Goal: Task Accomplishment & Management: Complete application form

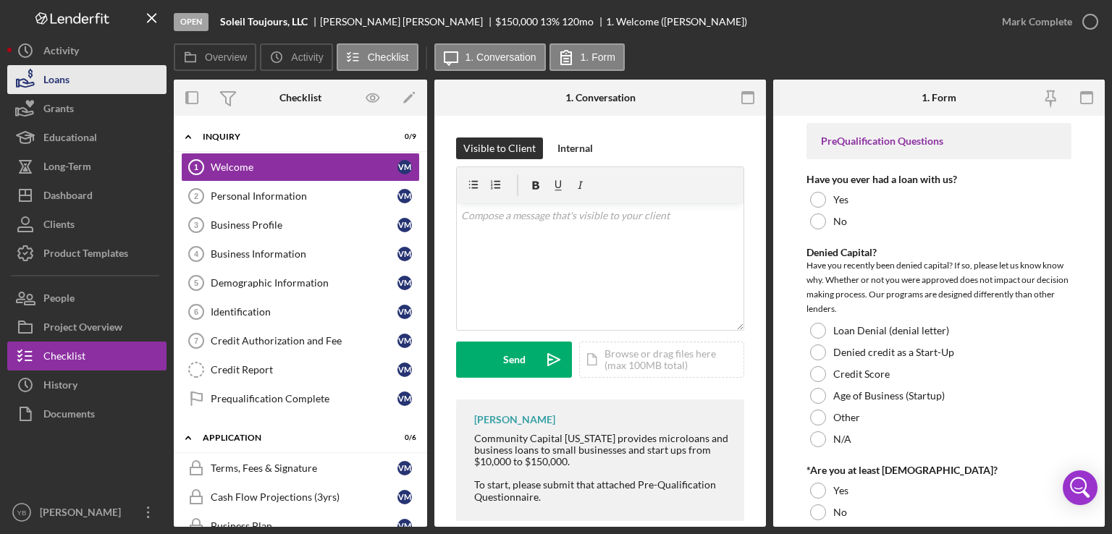
click at [63, 77] on div "Loans" at bounding box center [56, 81] width 26 height 33
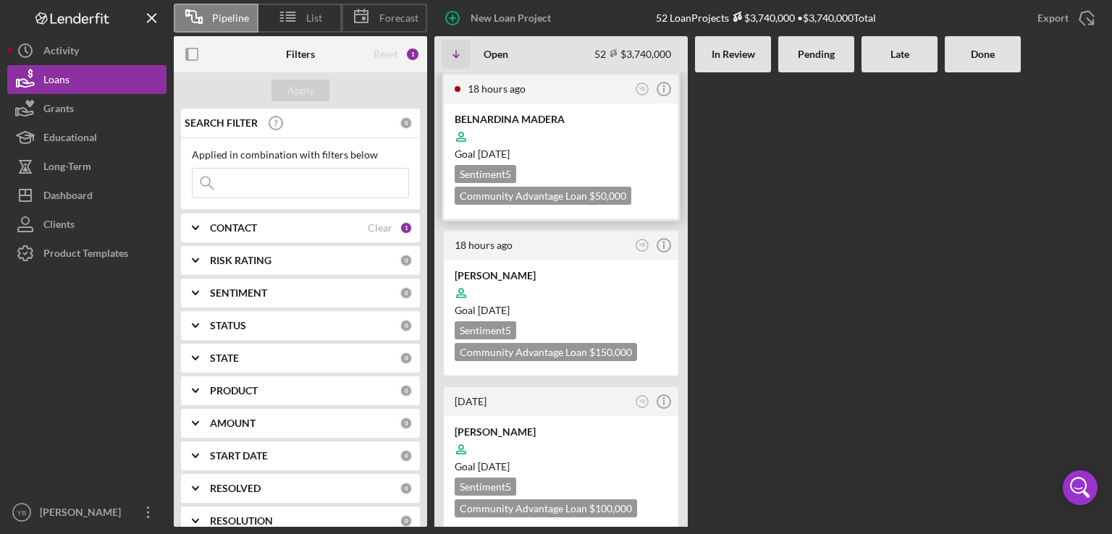
click at [608, 138] on div at bounding box center [561, 137] width 213 height 28
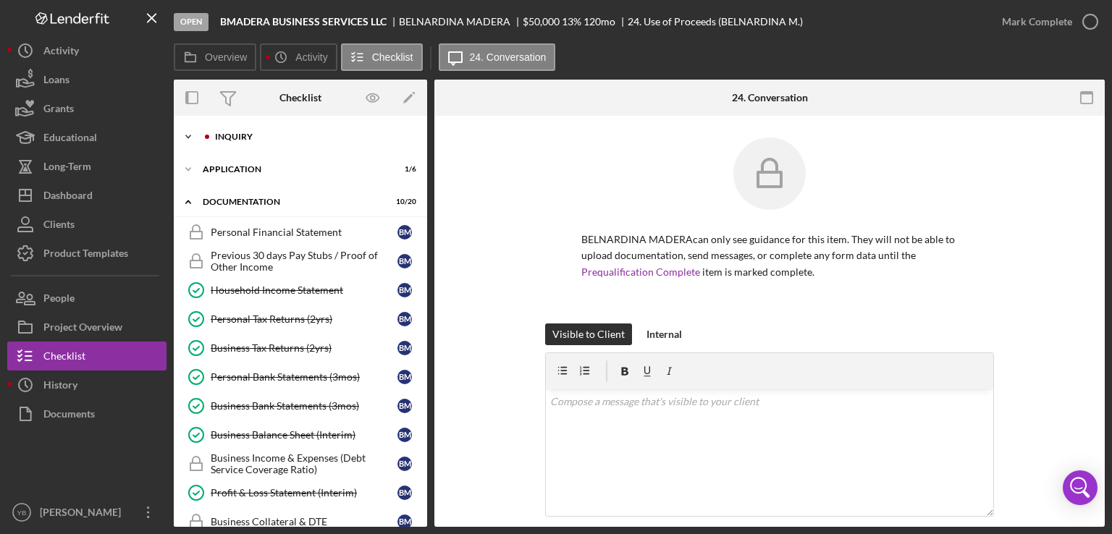
click at [249, 137] on div "Inquiry" at bounding box center [312, 137] width 194 height 9
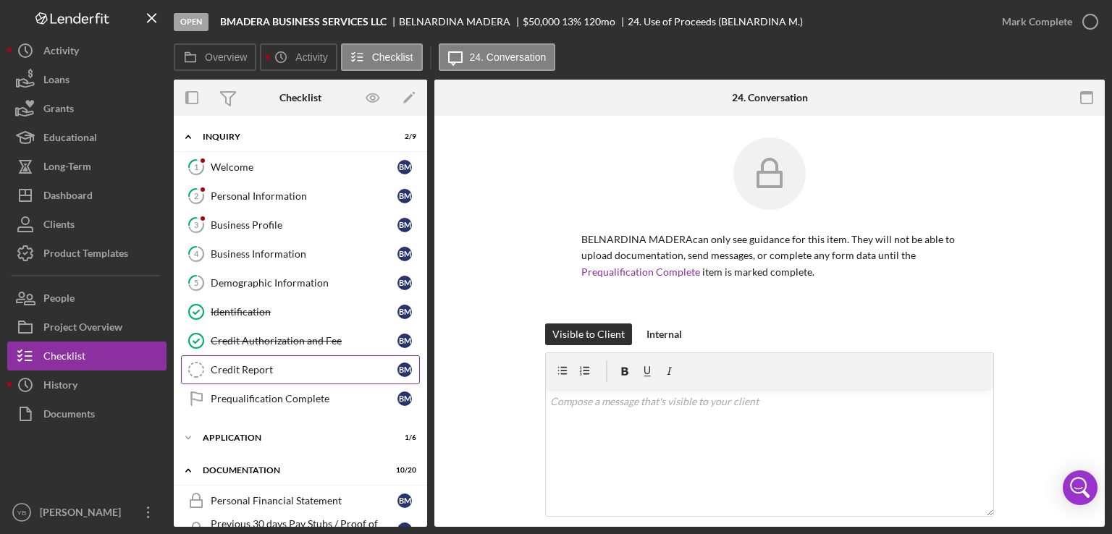
click at [252, 371] on div "Credit Report" at bounding box center [304, 370] width 187 height 12
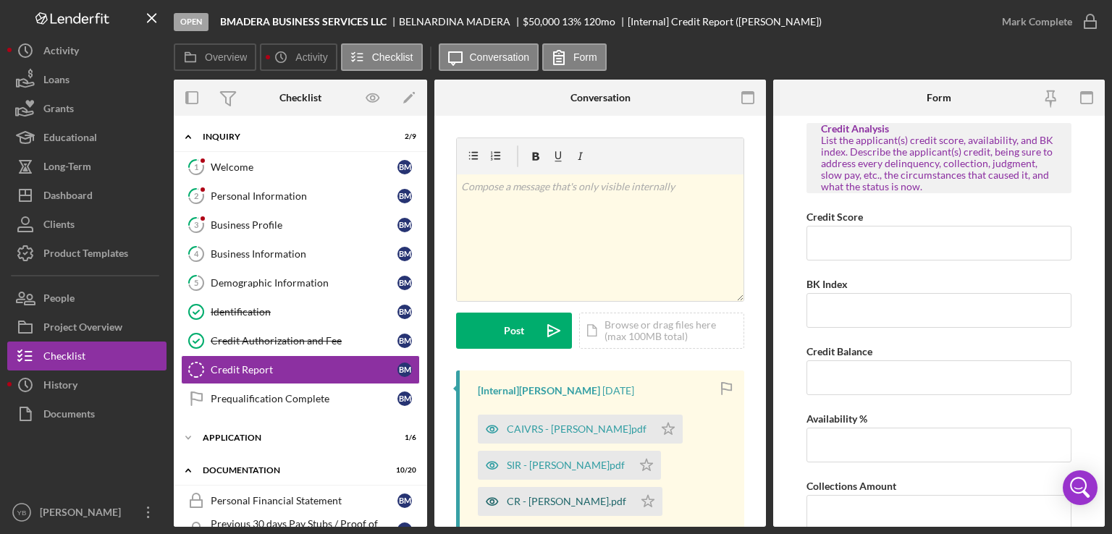
click at [530, 501] on div "CR - [PERSON_NAME].pdf" at bounding box center [566, 502] width 119 height 12
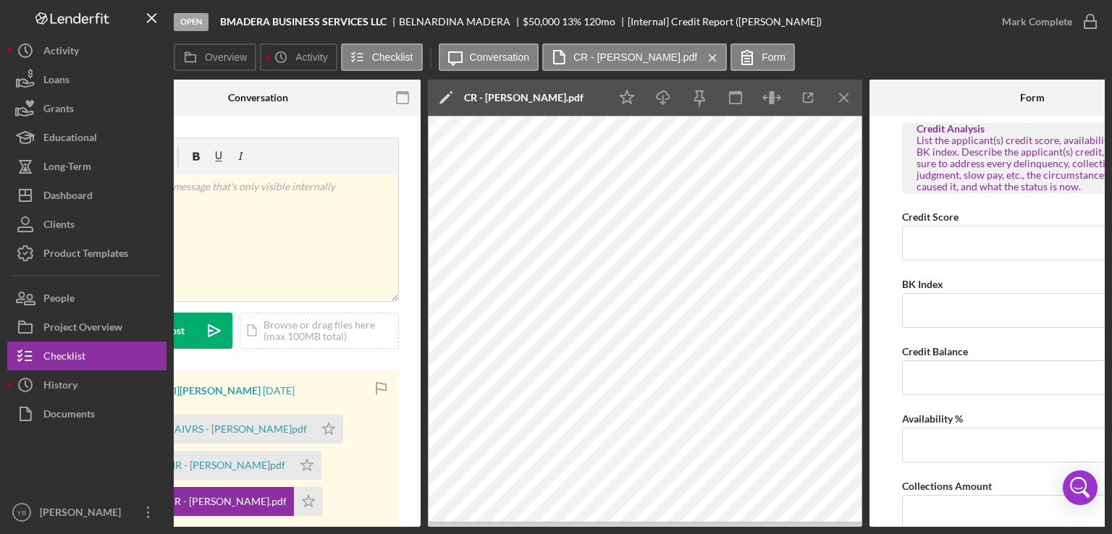
scroll to position [0, 338]
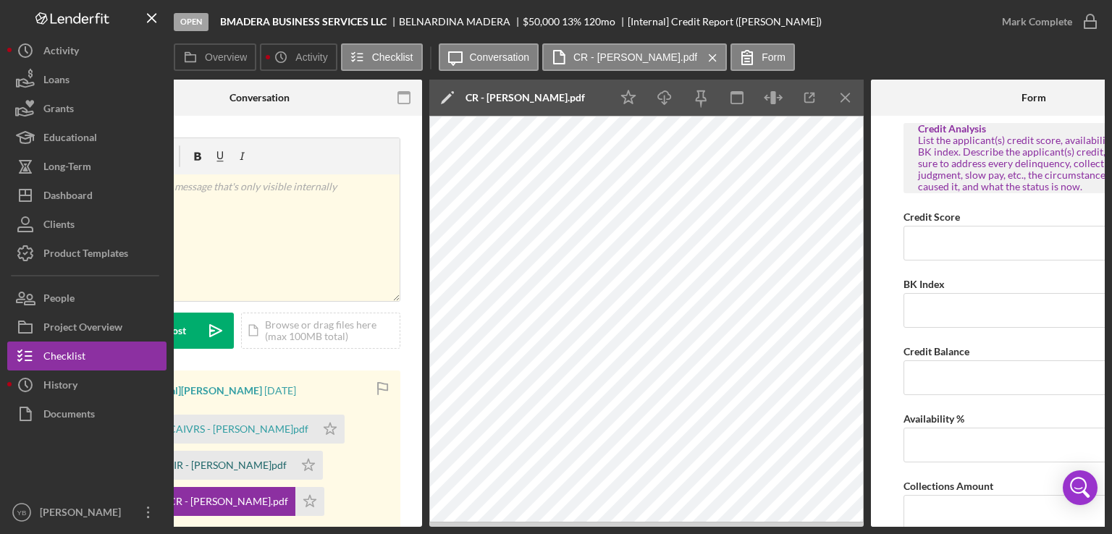
click at [219, 461] on div "SIR - [PERSON_NAME]pdf" at bounding box center [228, 466] width 118 height 12
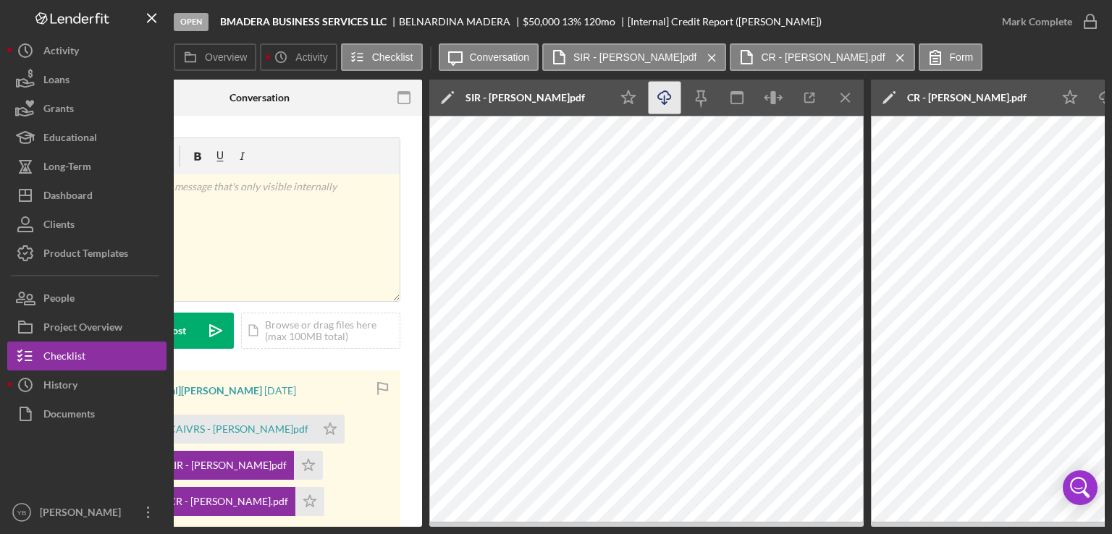
click at [663, 95] on icon "Icon/Download" at bounding box center [665, 98] width 33 height 33
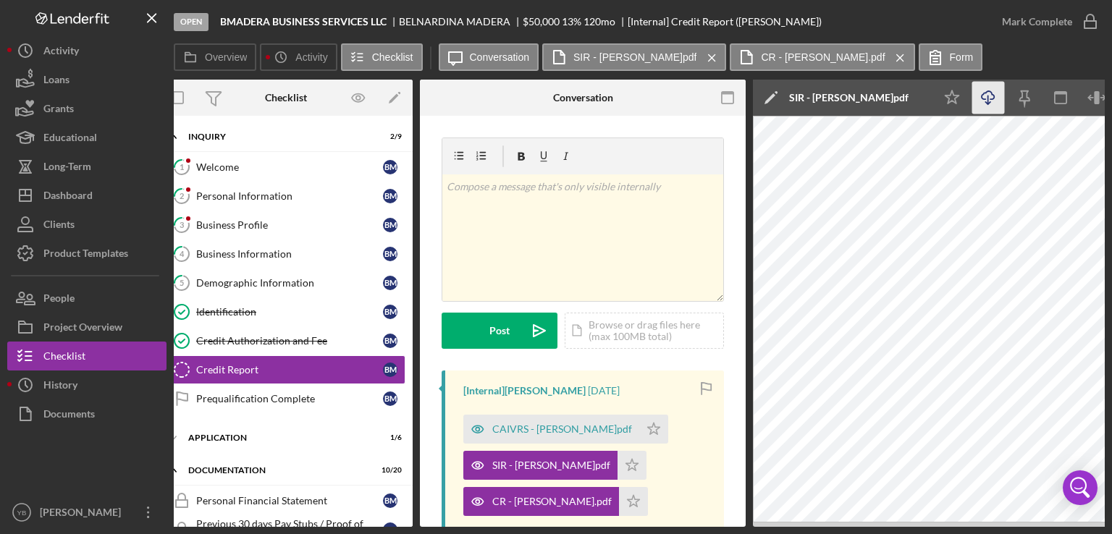
scroll to position [0, 0]
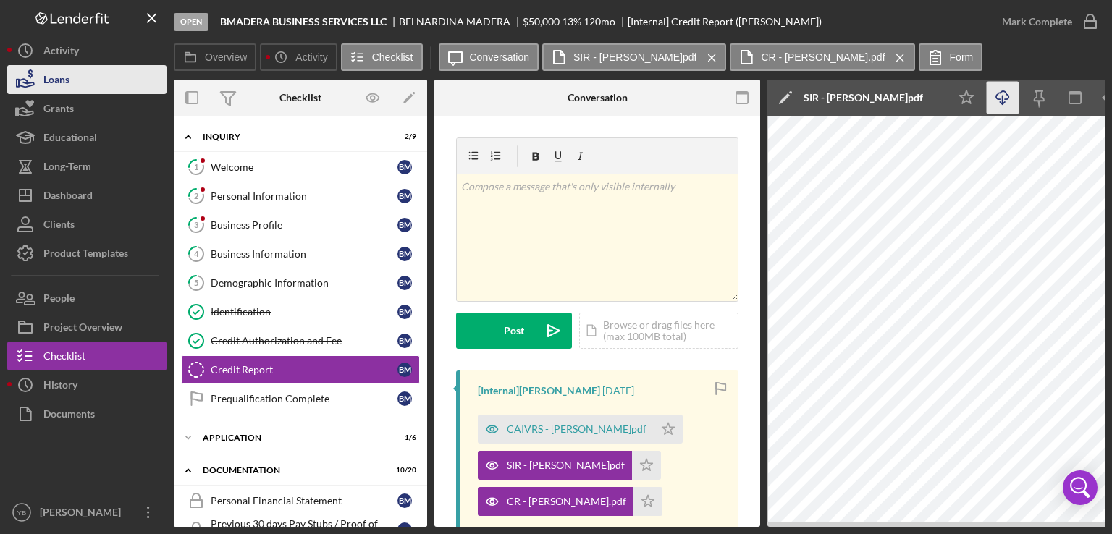
click at [70, 83] on button "Loans" at bounding box center [86, 79] width 159 height 29
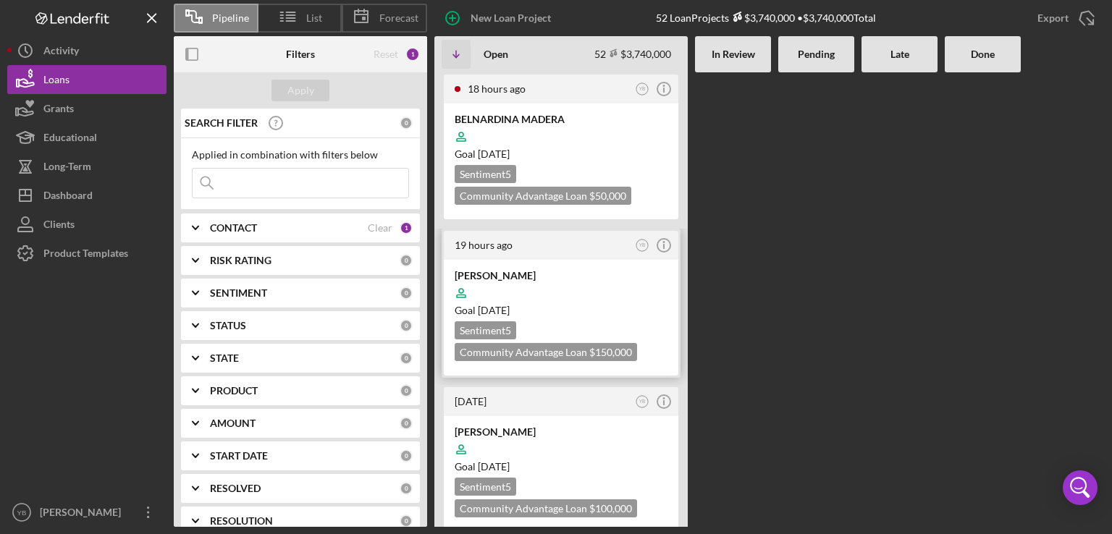
click at [560, 283] on div at bounding box center [561, 293] width 213 height 28
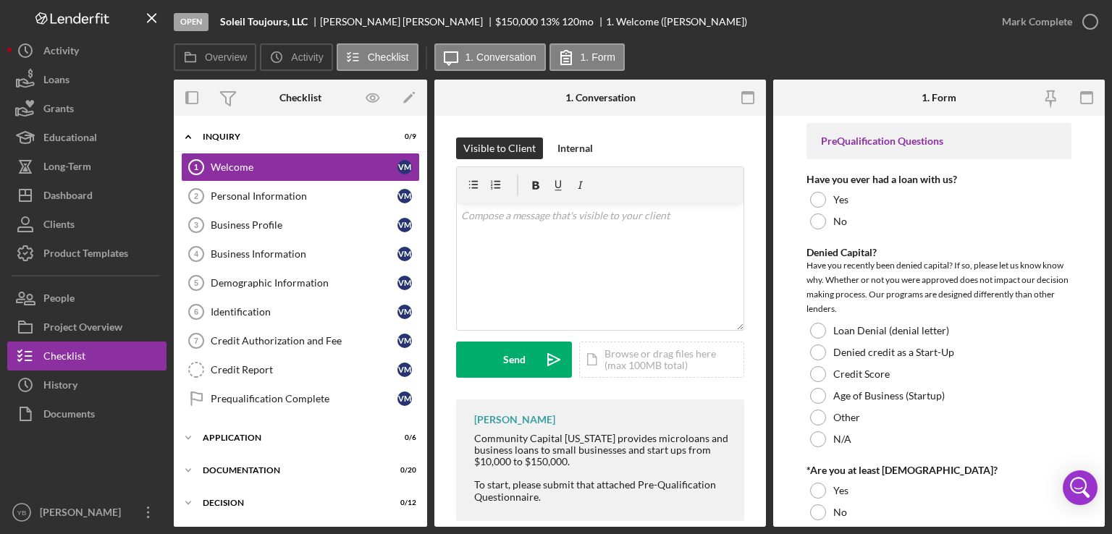
scroll to position [22, 0]
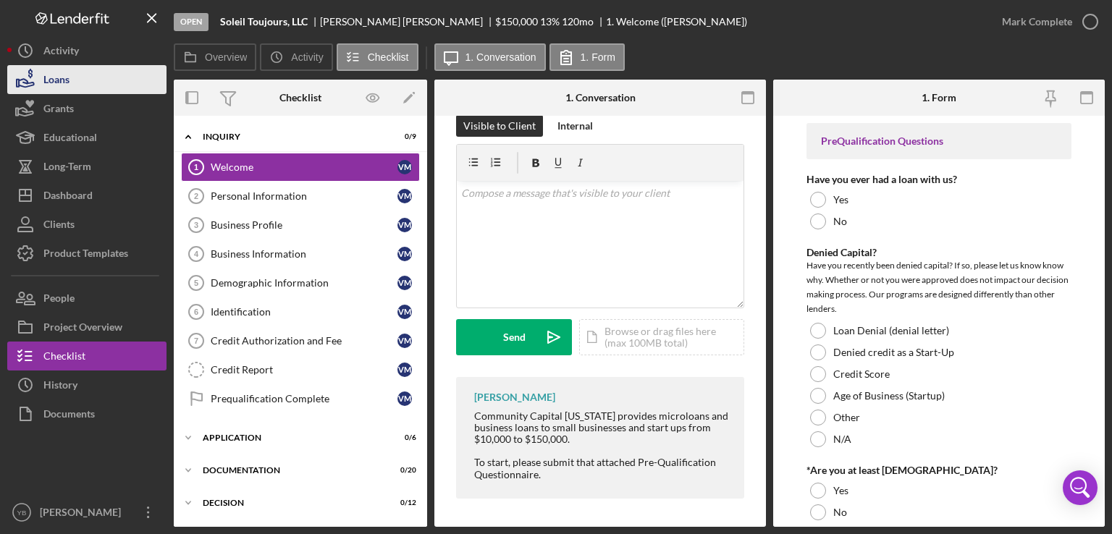
click at [67, 85] on div "Loans" at bounding box center [56, 81] width 26 height 33
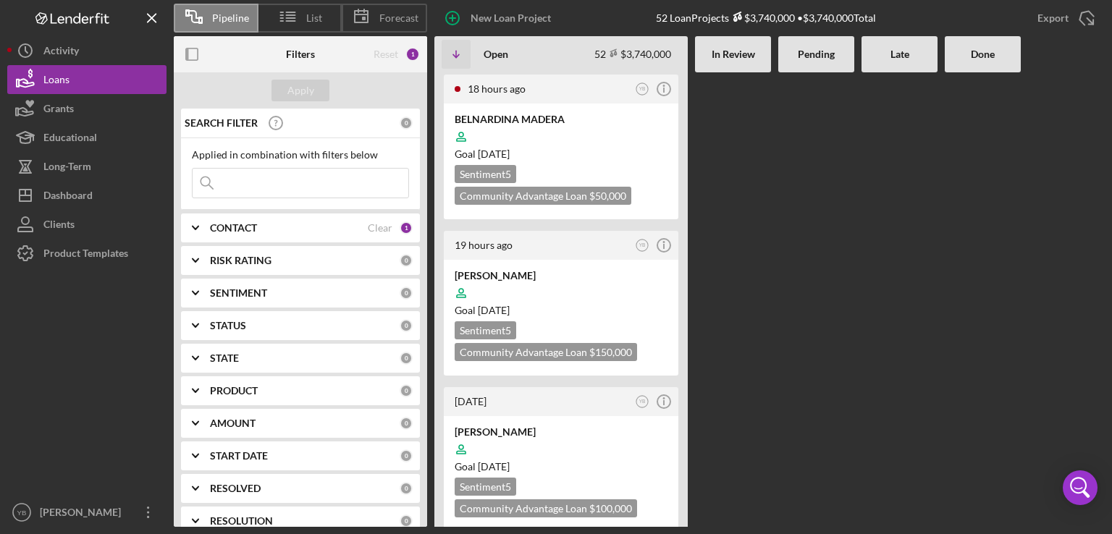
click at [865, 198] on div at bounding box center [900, 299] width 76 height 455
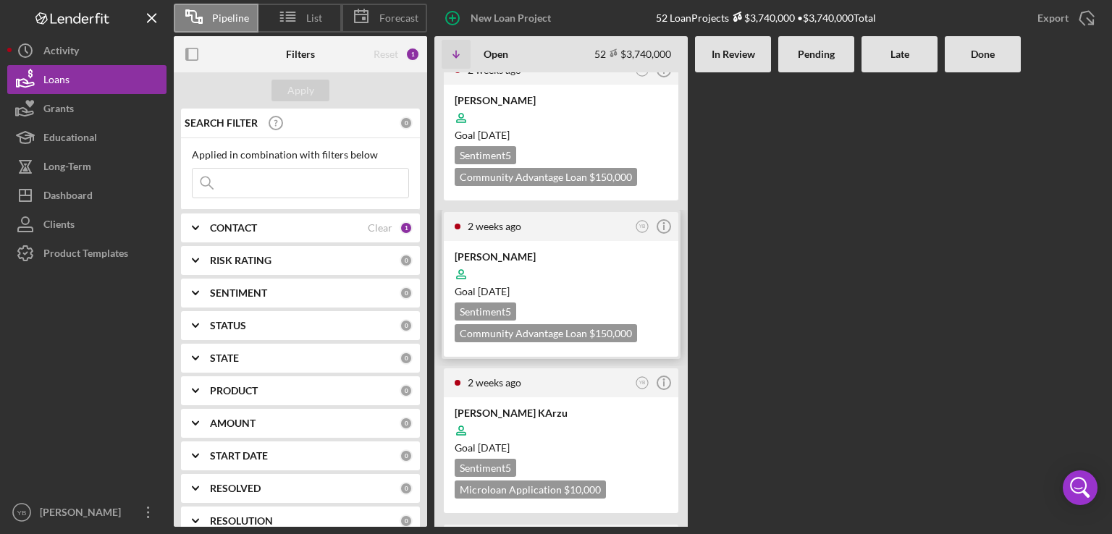
click at [615, 285] on div "Goal [DATE]" at bounding box center [561, 292] width 213 height 14
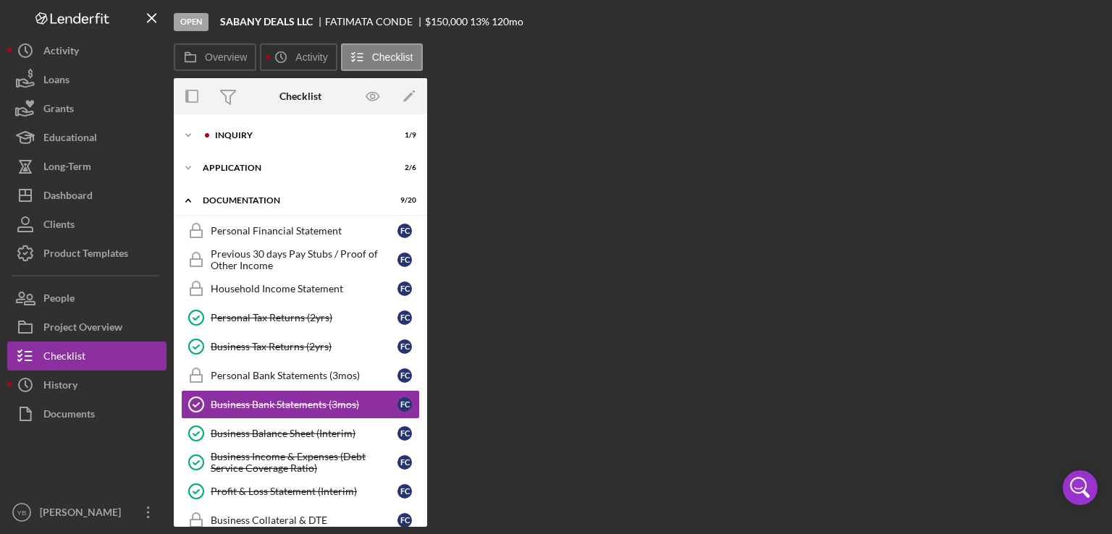
scroll to position [82, 0]
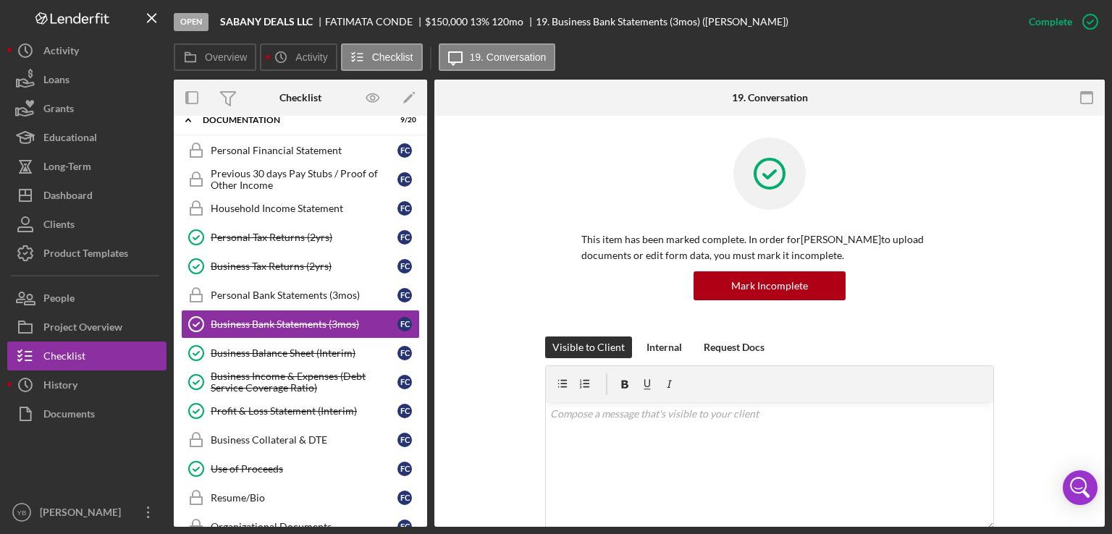
drag, startPoint x: 428, startPoint y: 271, endPoint x: 425, endPoint y: 355, distance: 84.0
click at [425, 355] on div "Overview Internal Workflow Stage Open Icon/Dropdown Arrow Archive (can unarchiv…" at bounding box center [639, 303] width 931 height 447
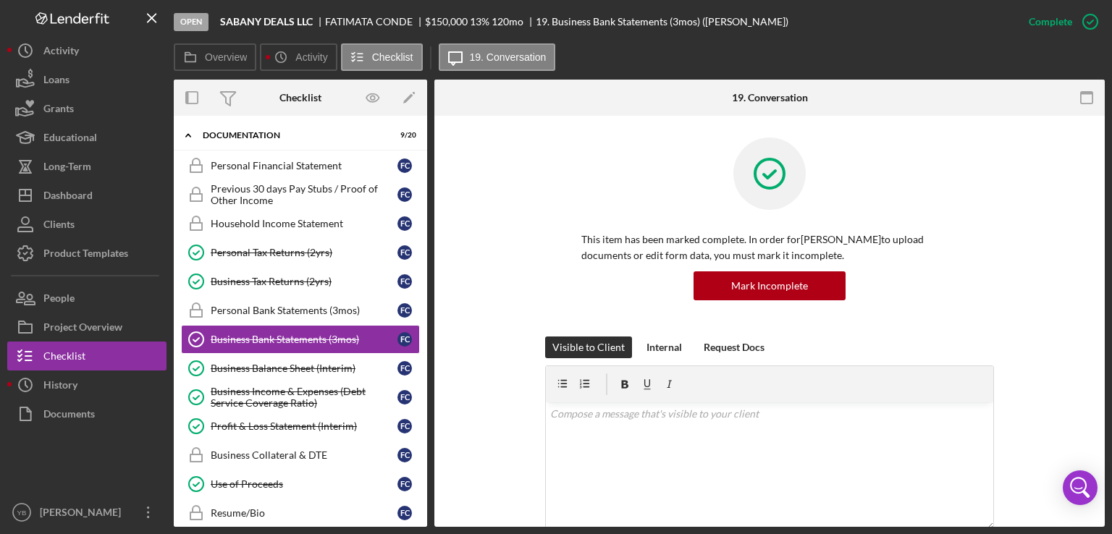
scroll to position [0, 0]
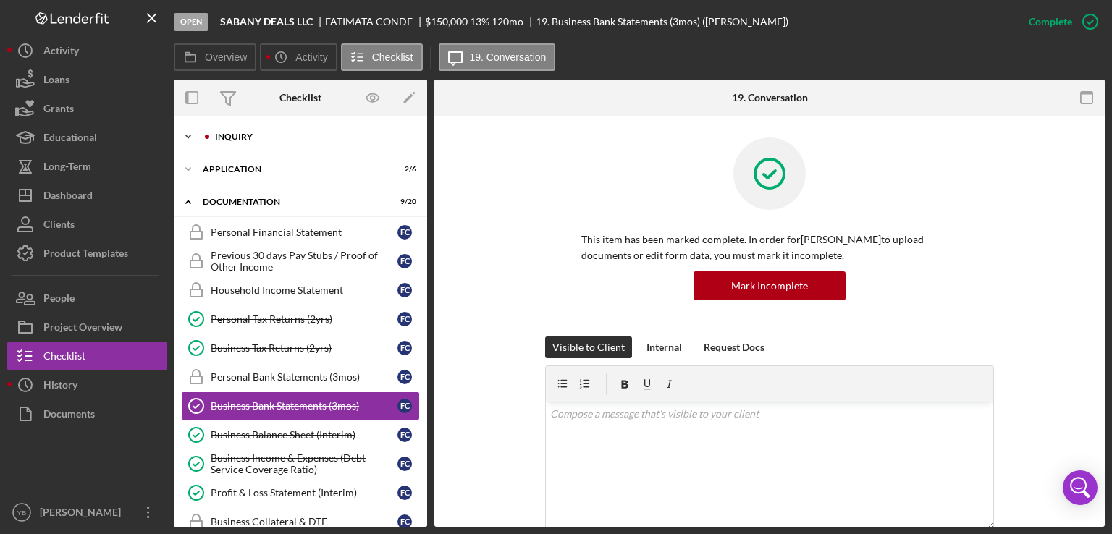
click at [239, 135] on div "Inquiry" at bounding box center [312, 137] width 194 height 9
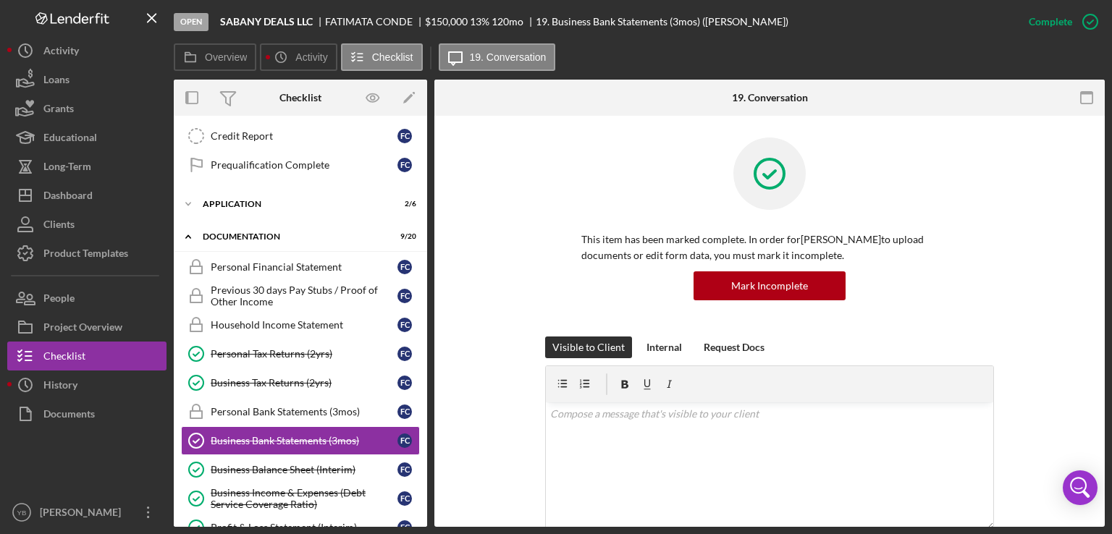
scroll to position [211, 0]
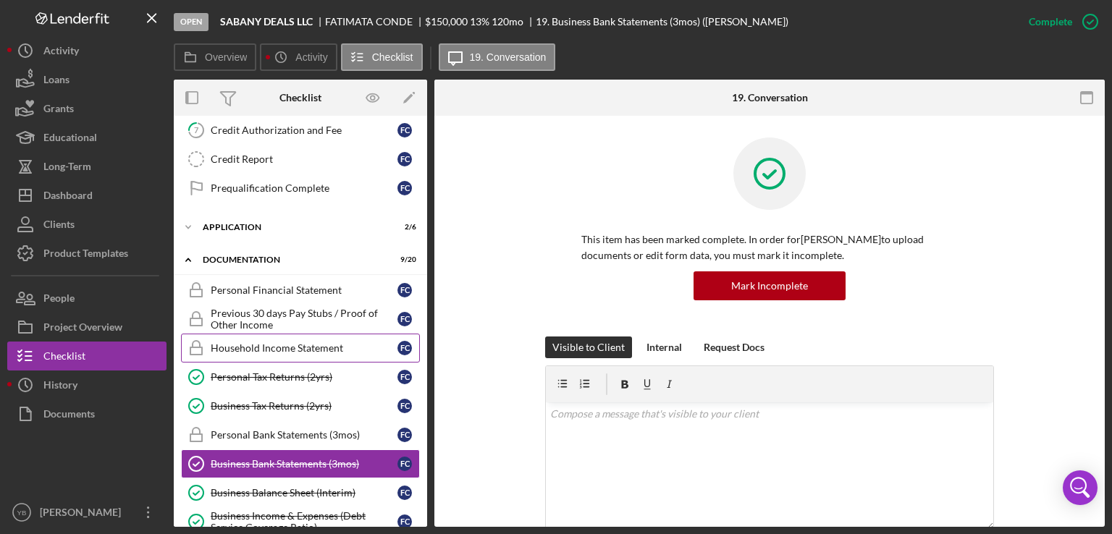
click at [276, 346] on div "Household Income Statement" at bounding box center [304, 348] width 187 height 12
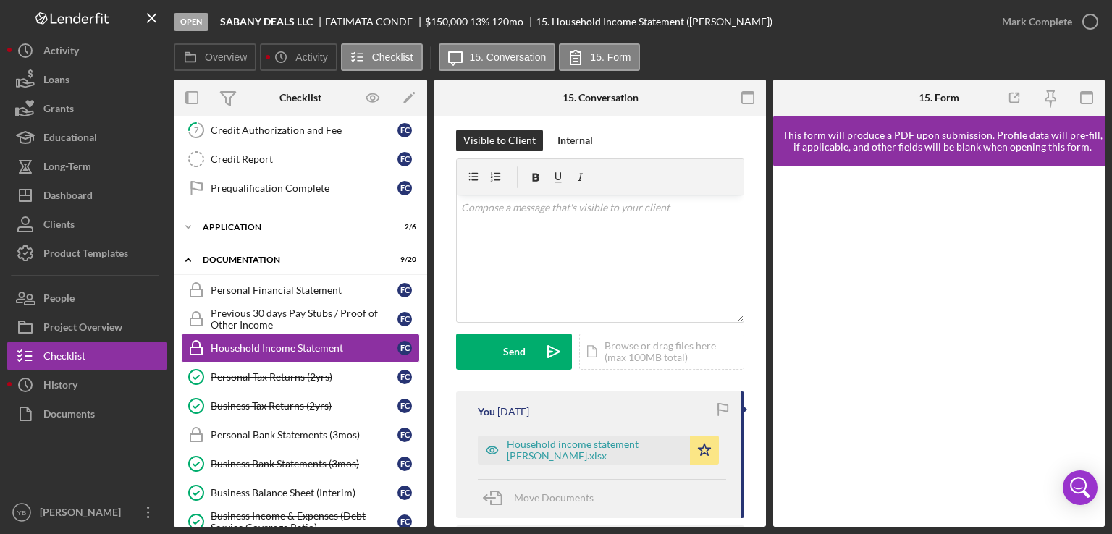
scroll to position [230, 0]
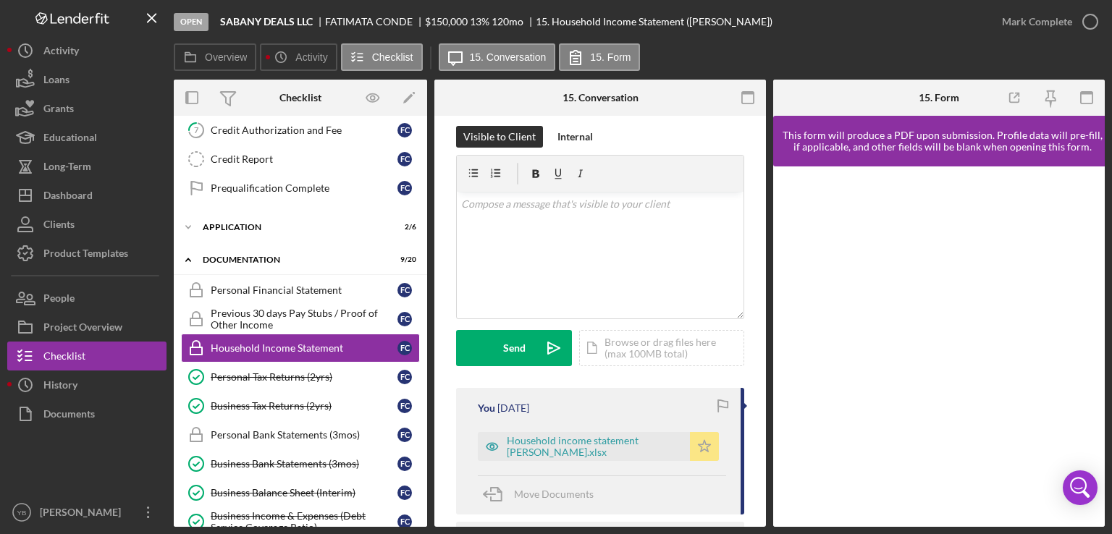
click at [705, 444] on polygon "button" at bounding box center [705, 446] width 12 height 12
click at [657, 343] on div "Icon/Document Browse or drag files here (max 100MB total) Tap to choose files o…" at bounding box center [661, 348] width 165 height 36
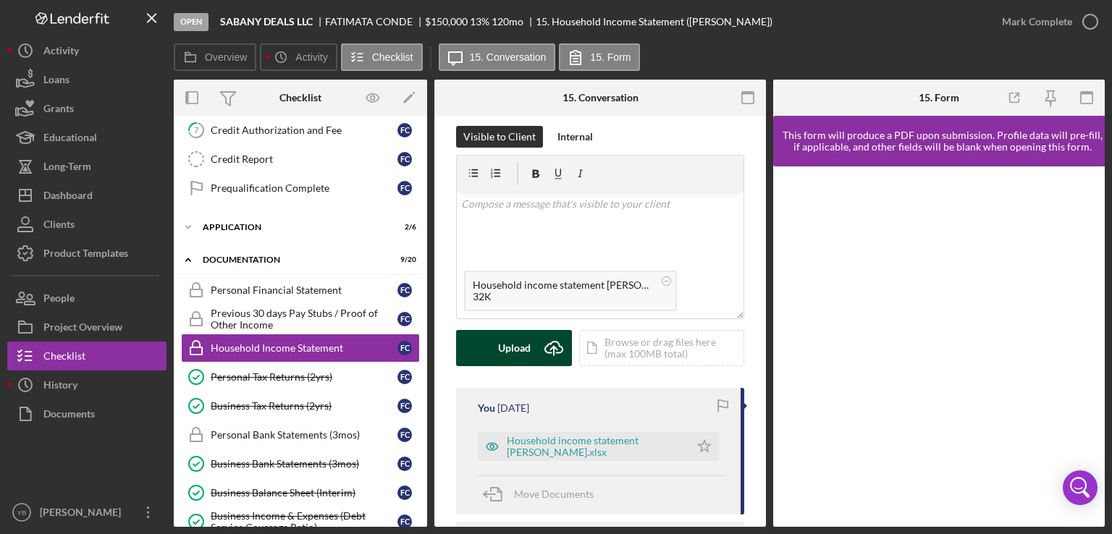
click at [513, 353] on div "Upload" at bounding box center [514, 348] width 33 height 36
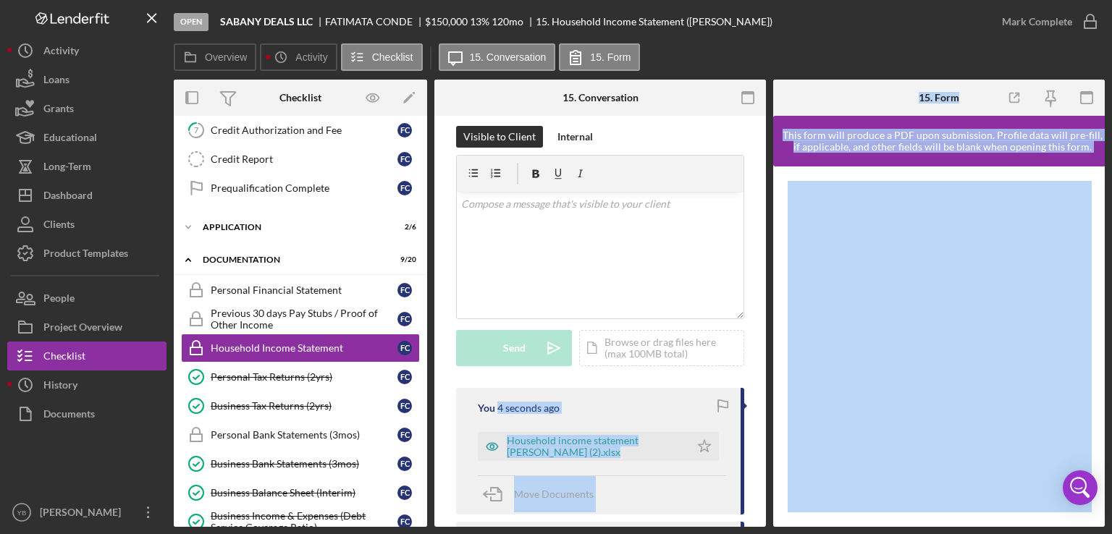
drag, startPoint x: 770, startPoint y: 346, endPoint x: 765, endPoint y: 415, distance: 69.0
click at [765, 415] on div "Overview Internal Workflow Stage Open Icon/Dropdown Arrow Archive (can unarchiv…" at bounding box center [639, 303] width 931 height 447
click at [696, 447] on icon "Icon/Star" at bounding box center [704, 446] width 29 height 29
click at [1046, 27] on div "Mark Complete" at bounding box center [1037, 21] width 70 height 29
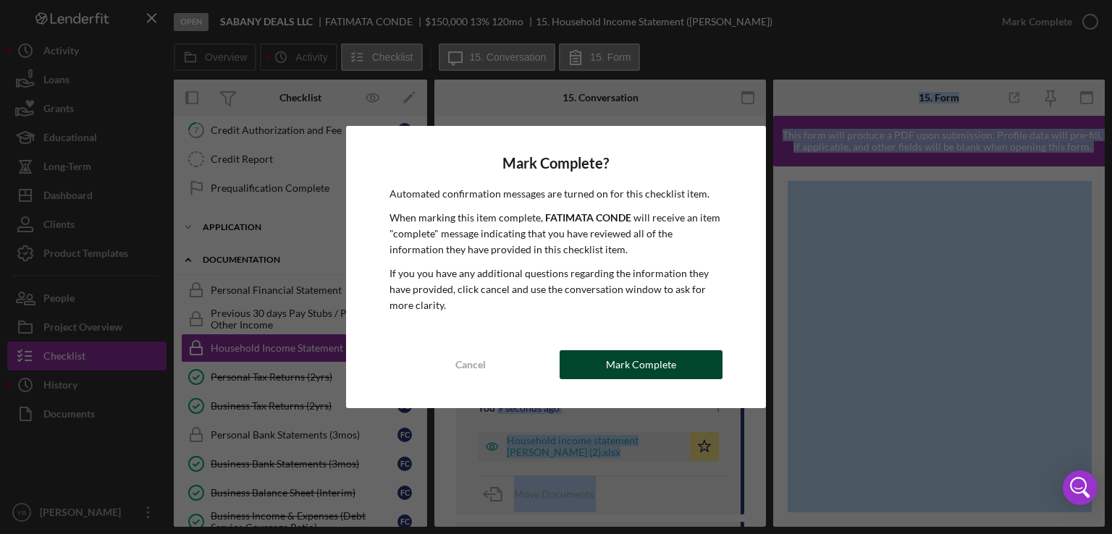
click at [675, 371] on button "Mark Complete" at bounding box center [641, 364] width 163 height 29
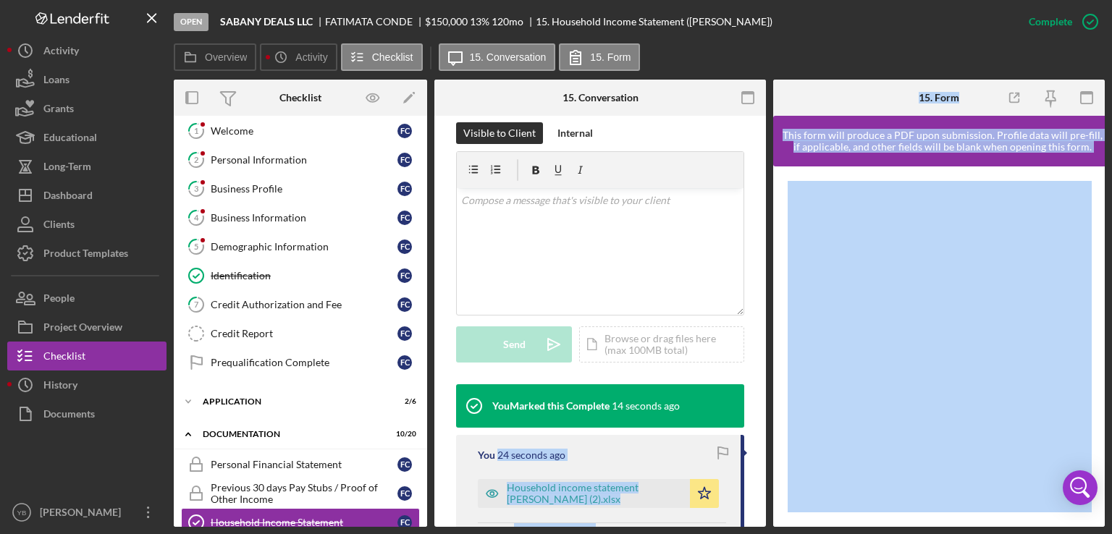
scroll to position [33, 0]
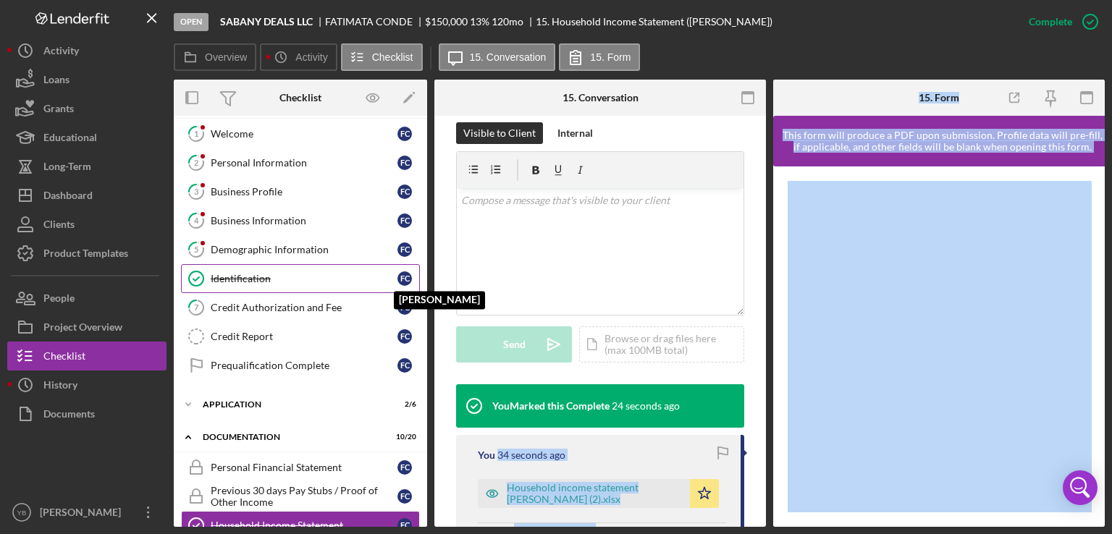
click at [398, 279] on div "F C" at bounding box center [405, 279] width 14 height 14
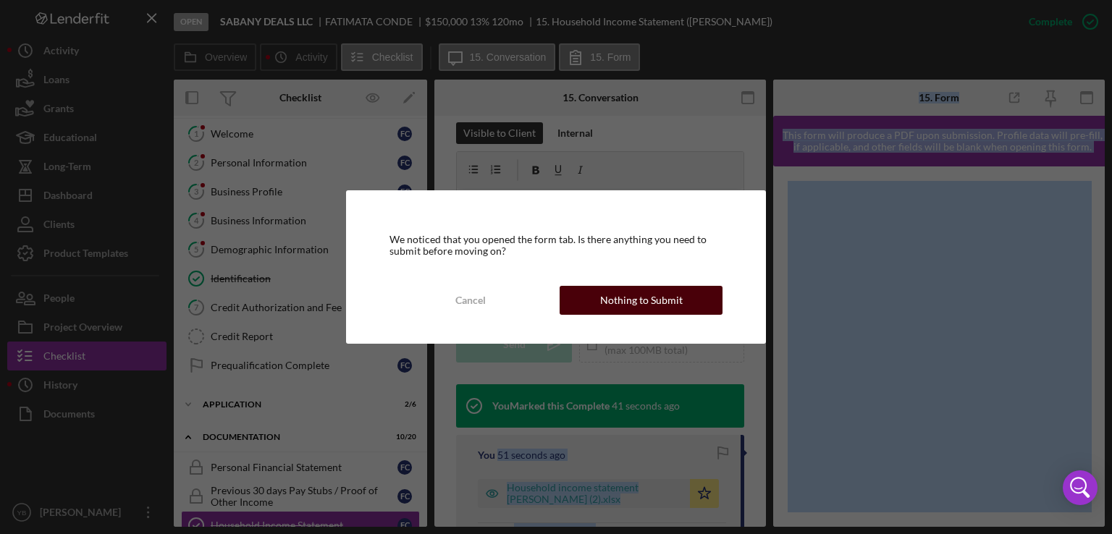
click at [699, 293] on button "Nothing to Submit" at bounding box center [641, 300] width 163 height 29
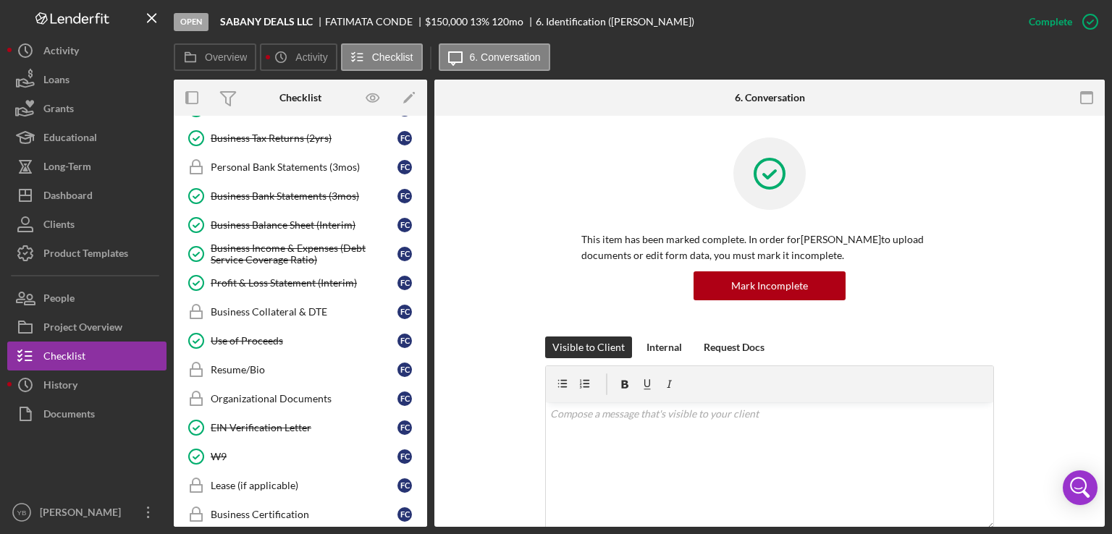
scroll to position [480, 0]
click at [301, 392] on div "Organizational Documents" at bounding box center [304, 398] width 187 height 12
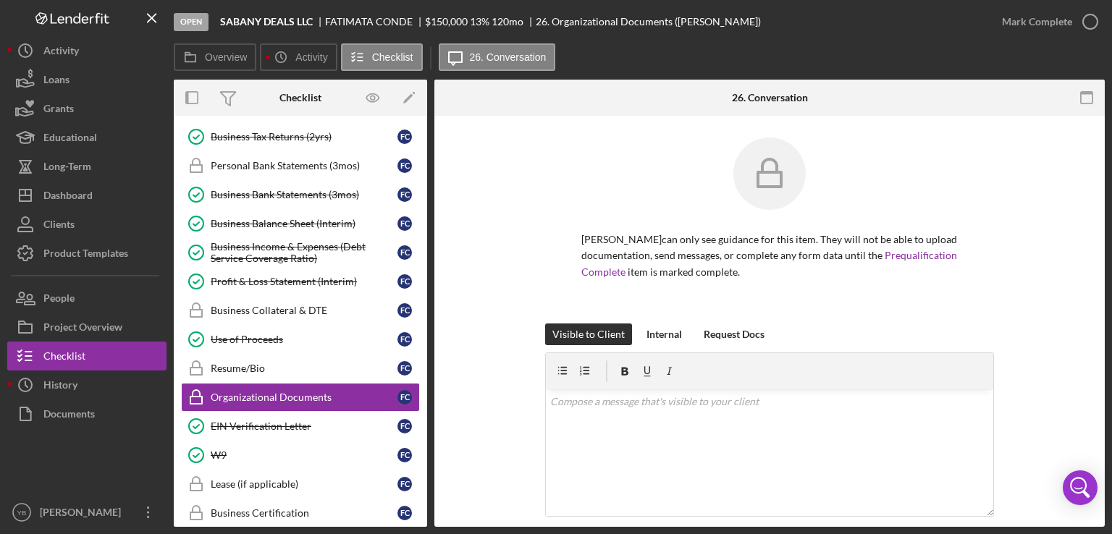
click at [1035, 282] on div "[PERSON_NAME] can only see guidance for this item. They will not be able to upl…" at bounding box center [769, 231] width 627 height 186
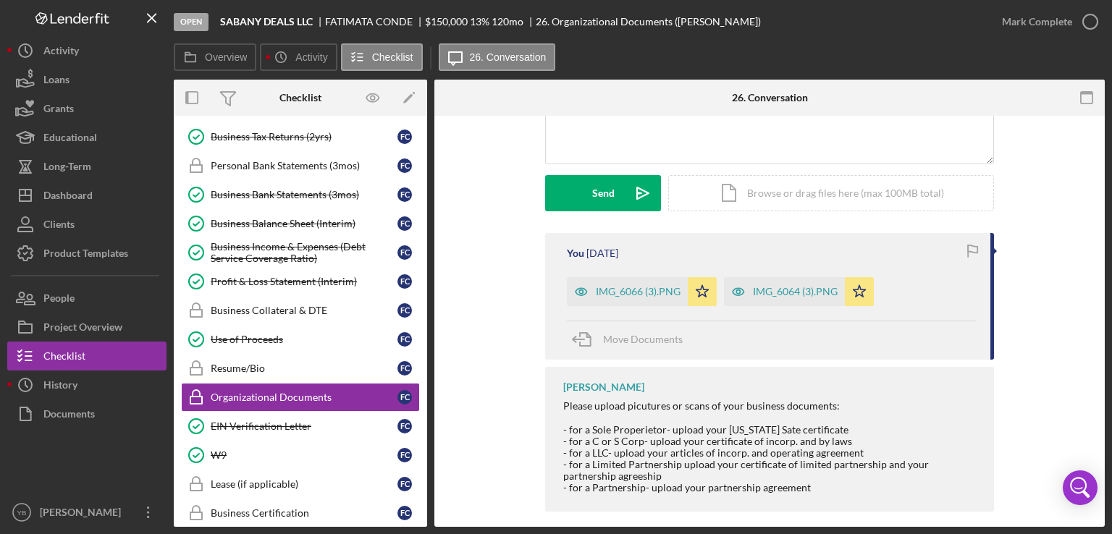
scroll to position [366, 0]
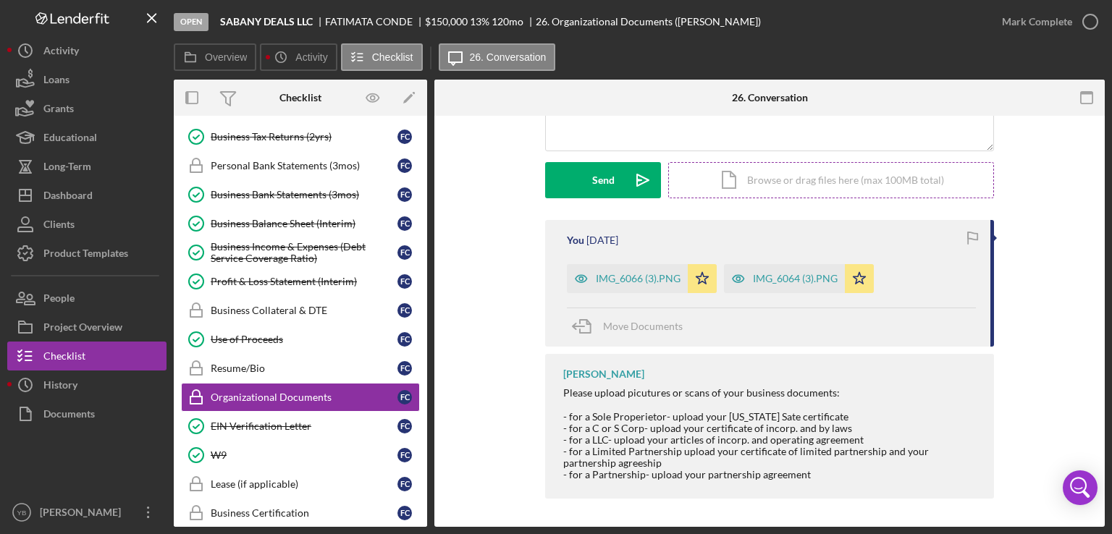
click at [878, 182] on div "Icon/Document Browse or drag files here (max 100MB total) Tap to choose files o…" at bounding box center [831, 180] width 326 height 36
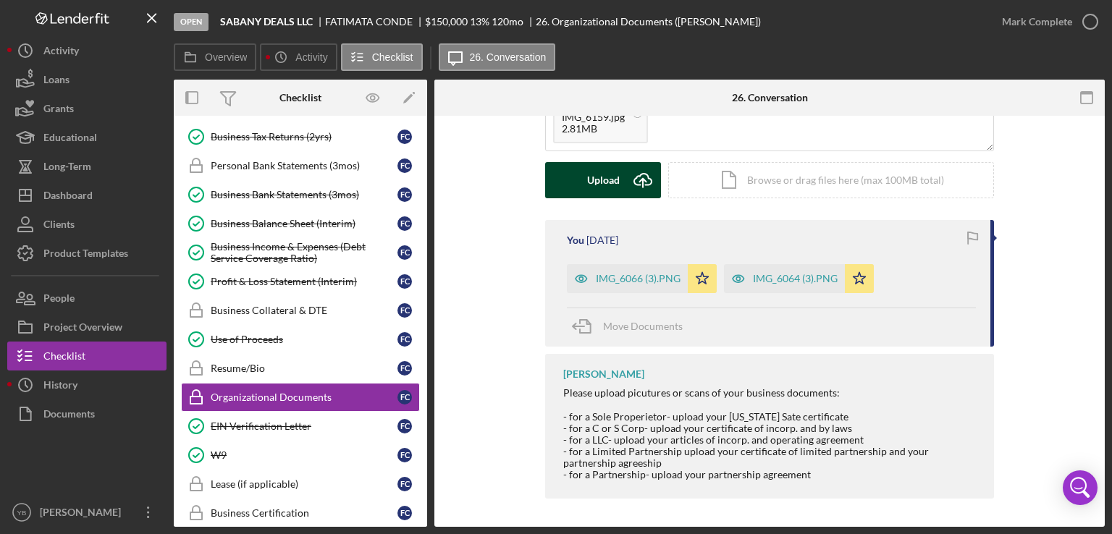
click at [594, 180] on div "Upload" at bounding box center [603, 180] width 33 height 36
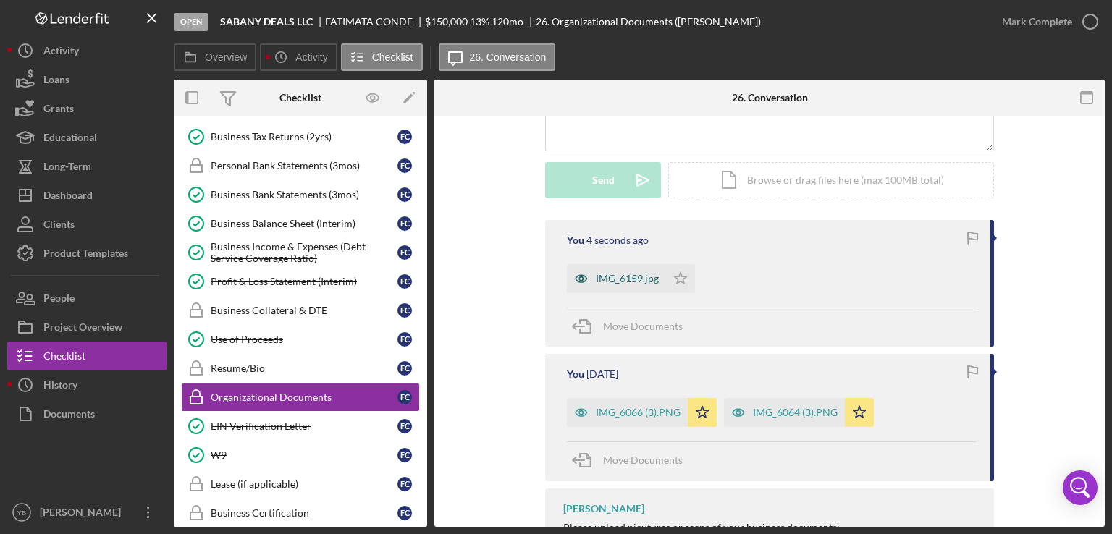
click at [621, 274] on div "IMG_6159.jpg" at bounding box center [627, 279] width 63 height 12
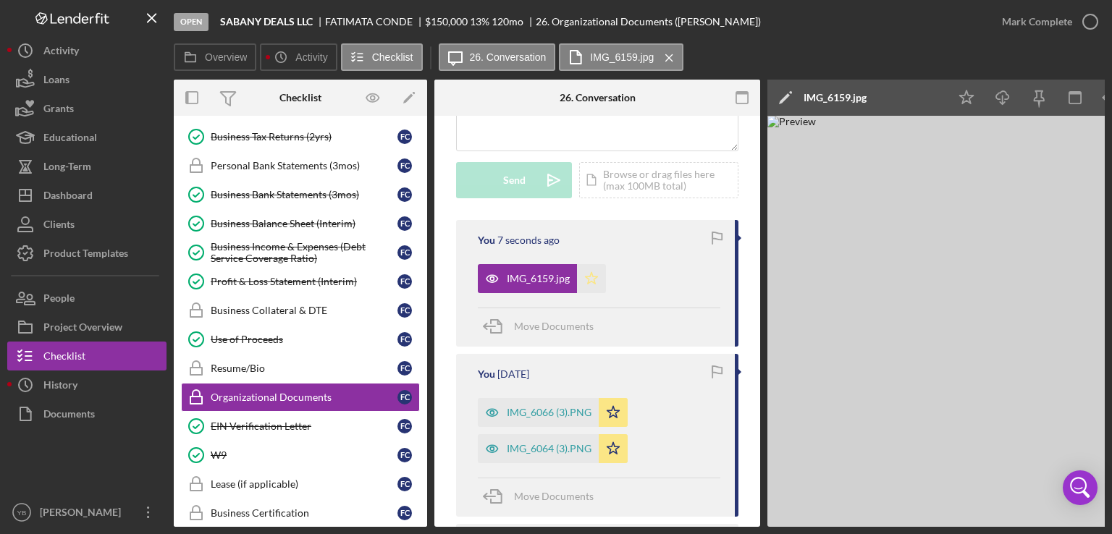
click at [591, 278] on icon "Icon/Star" at bounding box center [591, 278] width 29 height 29
click at [619, 181] on div "Icon/Document Browse or drag files here (max 100MB total) Tap to choose files o…" at bounding box center [658, 180] width 159 height 36
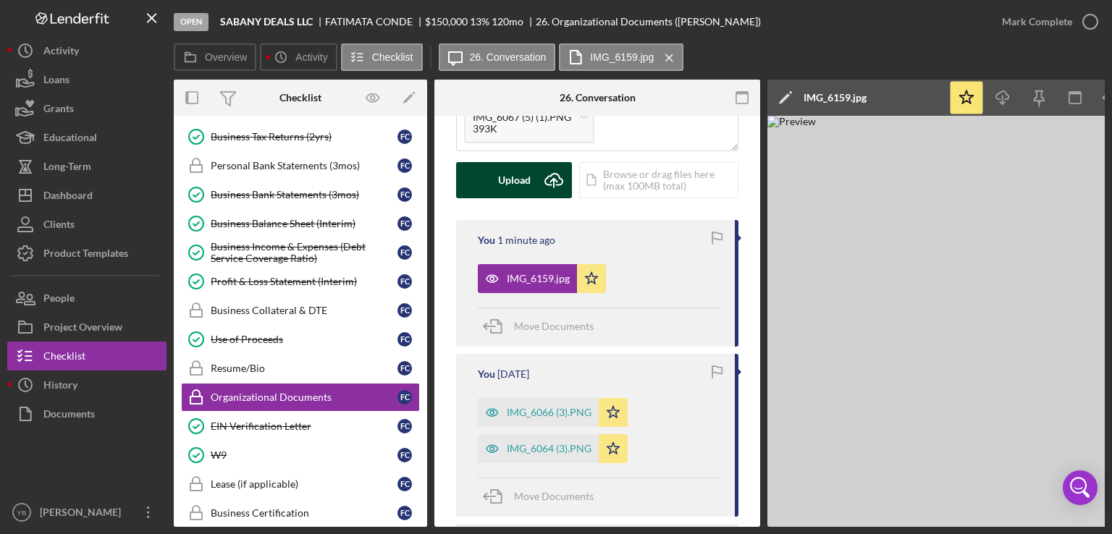
click at [521, 182] on div "Upload" at bounding box center [514, 180] width 33 height 36
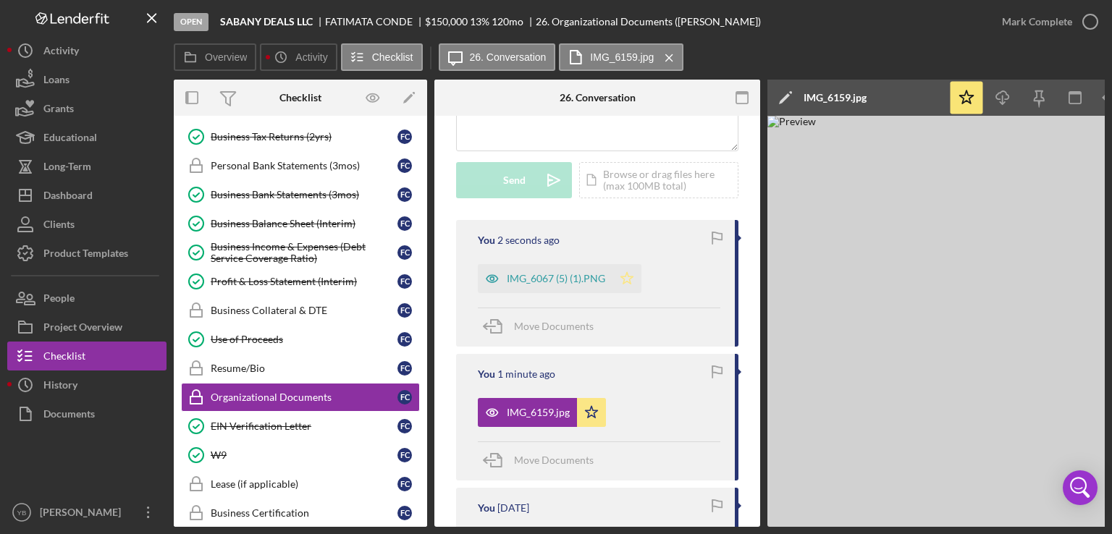
click at [633, 276] on polygon "button" at bounding box center [627, 278] width 12 height 12
click at [1048, 21] on div "Mark Complete" at bounding box center [1037, 21] width 70 height 29
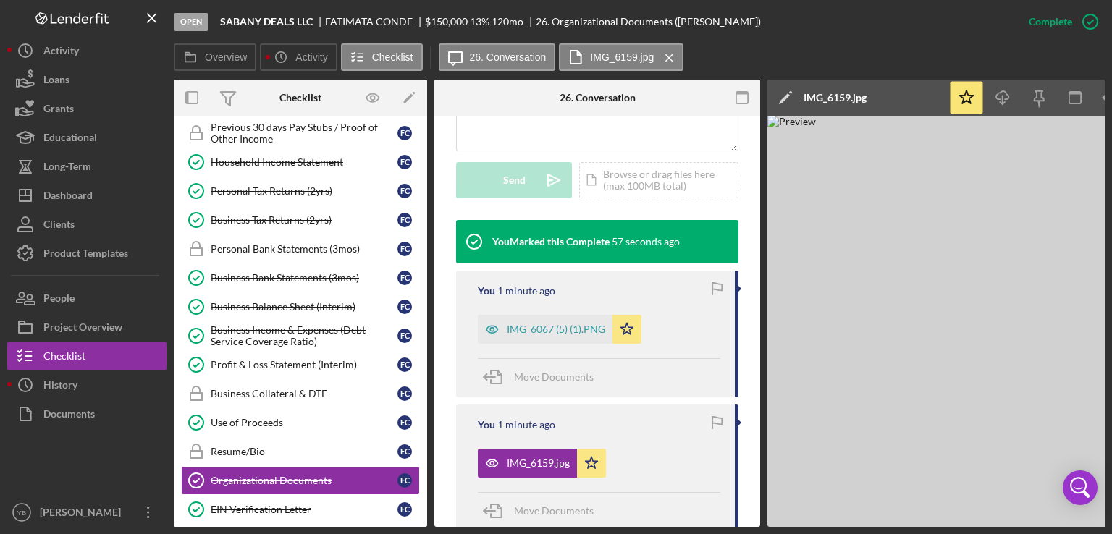
scroll to position [380, 0]
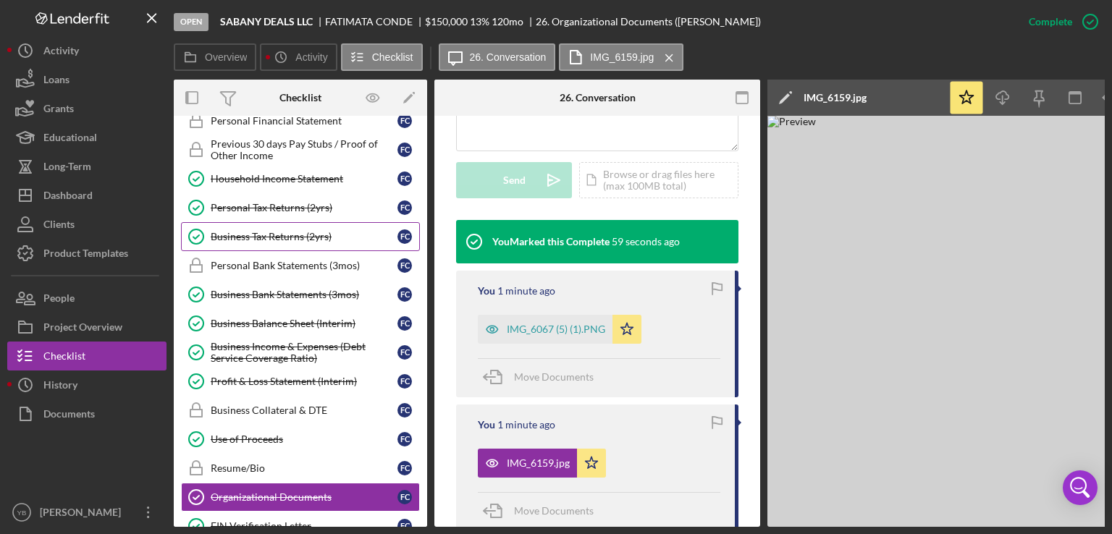
click at [301, 240] on link "Business Tax Returns (2yrs) Business Tax Returns (2yrs) F C" at bounding box center [300, 236] width 239 height 29
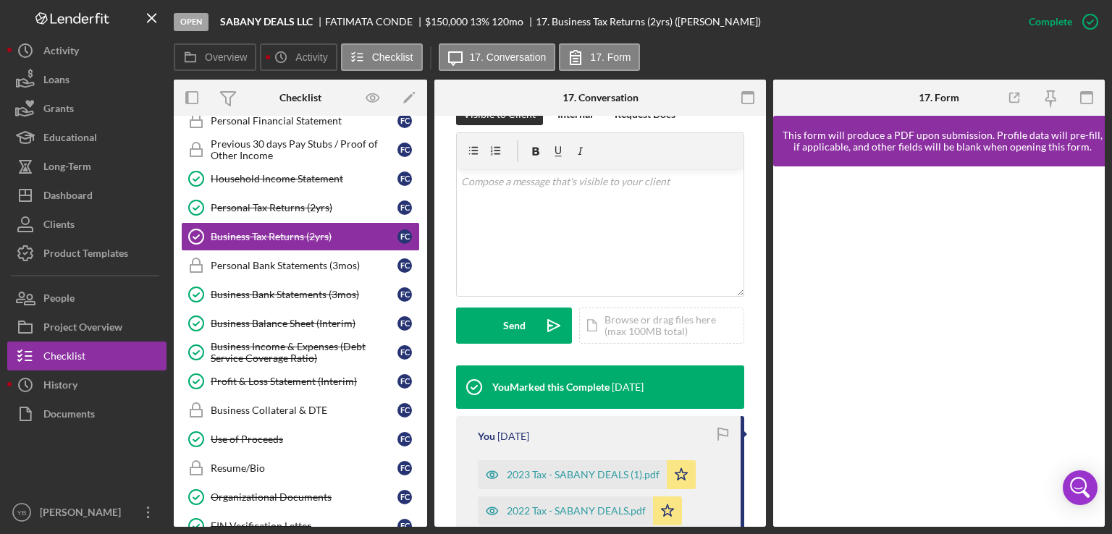
scroll to position [88, 0]
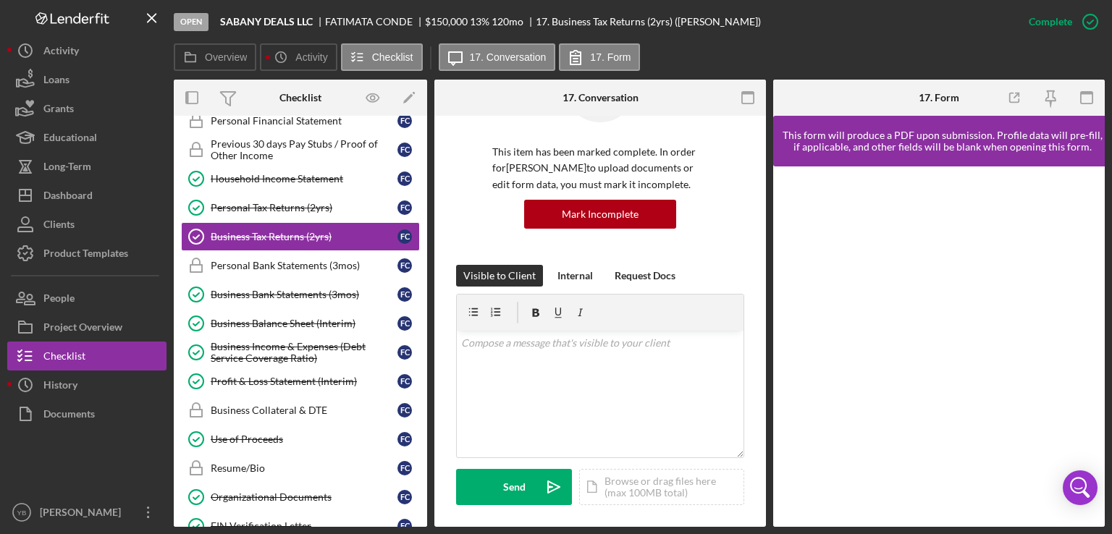
drag, startPoint x: 427, startPoint y: 295, endPoint x: 426, endPoint y: 279, distance: 16.7
click at [426, 279] on div "Overview Internal Workflow Stage Open Icon/Dropdown Arrow Archive (can unarchiv…" at bounding box center [639, 303] width 931 height 447
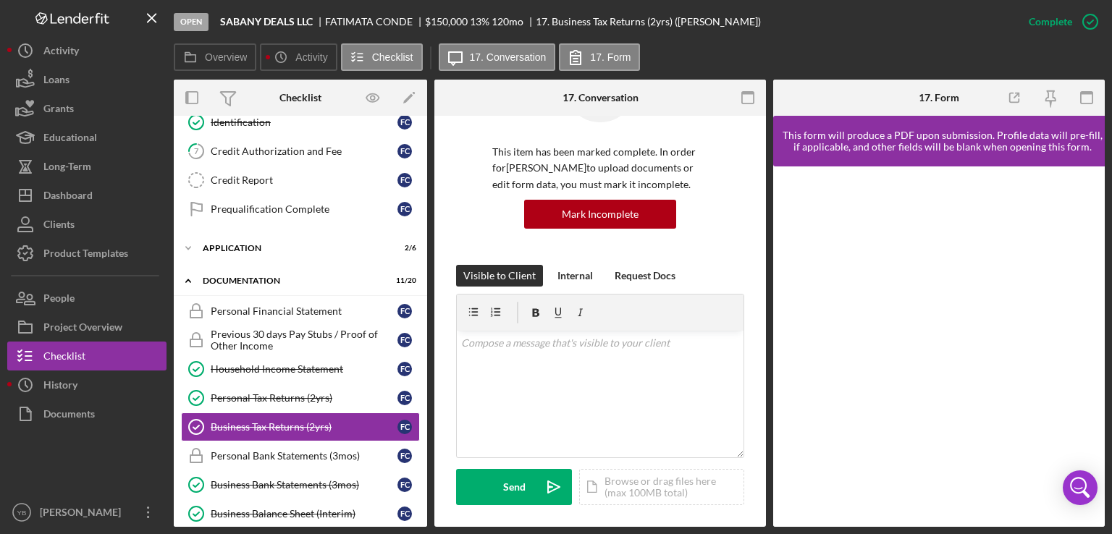
scroll to position [191, 0]
click at [235, 247] on div "Application" at bounding box center [306, 247] width 206 height 9
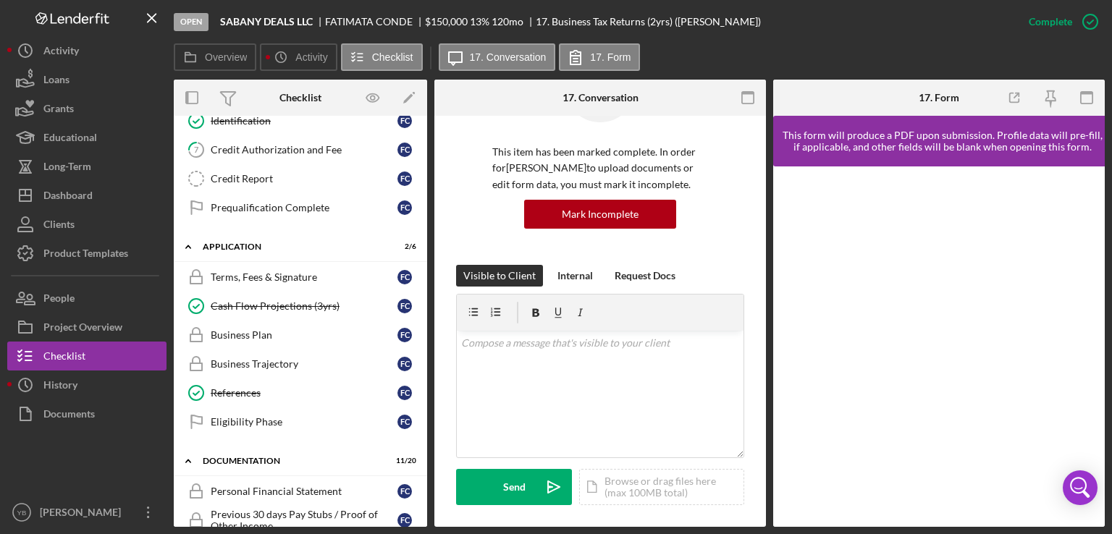
drag, startPoint x: 423, startPoint y: 275, endPoint x: 426, endPoint y: 356, distance: 81.2
click at [426, 356] on div "Icon/Expander Inquiry 1 / 9 1 Welcome F C 2 Personal Information F C 3 Business…" at bounding box center [300, 321] width 253 height 411
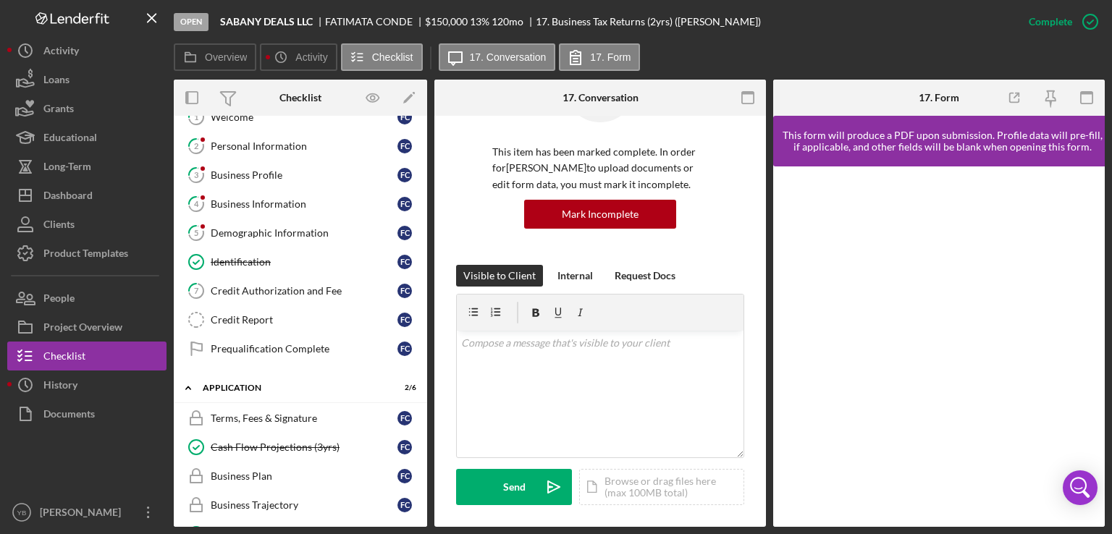
scroll to position [57, 0]
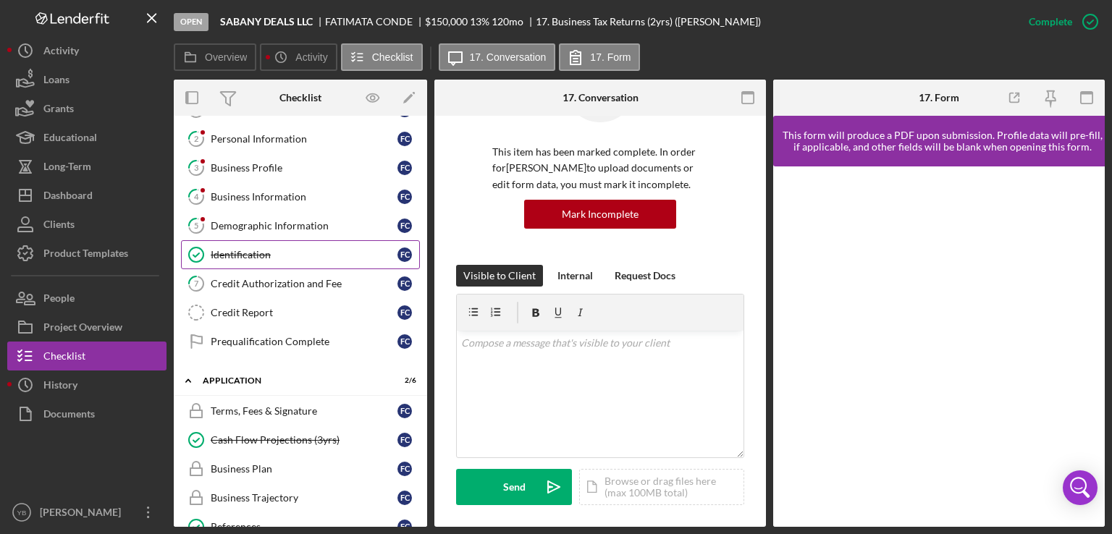
click at [232, 256] on div "Identification" at bounding box center [304, 255] width 187 height 12
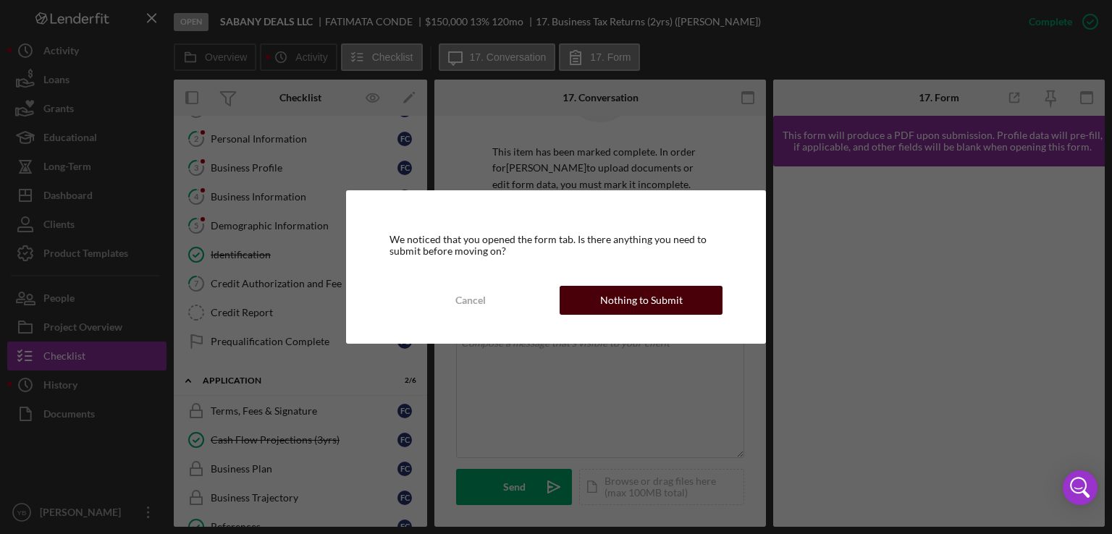
click at [626, 301] on div "Nothing to Submit" at bounding box center [641, 300] width 83 height 29
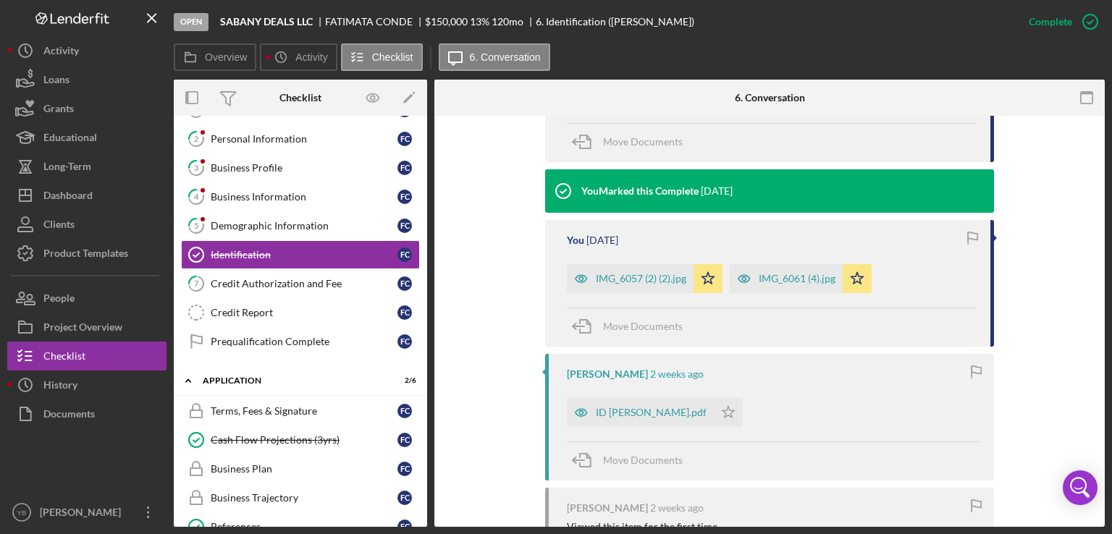
scroll to position [543, 0]
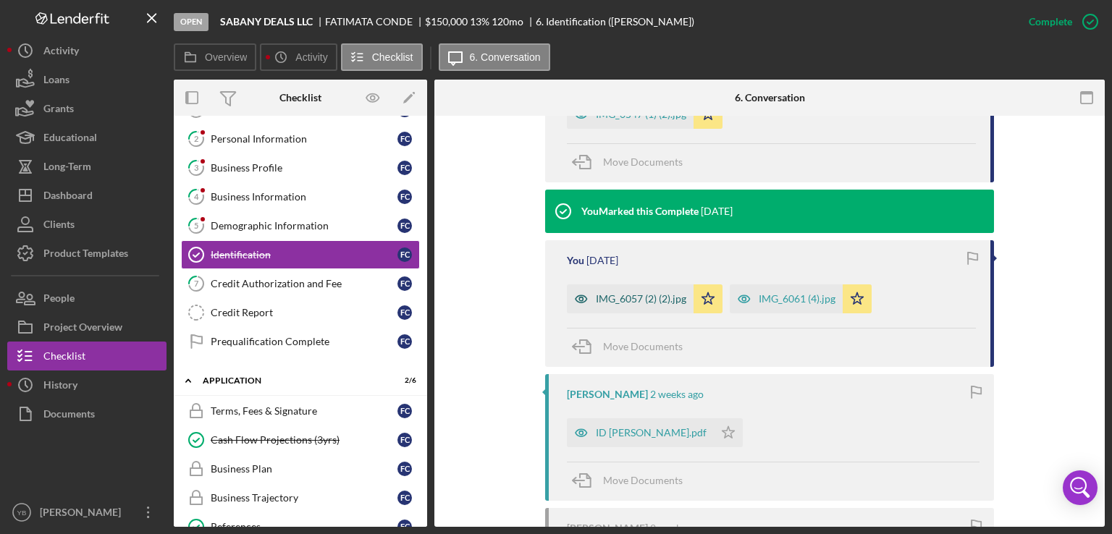
click at [628, 303] on div "IMG_6057 (2) (2).jpg" at bounding box center [641, 299] width 91 height 12
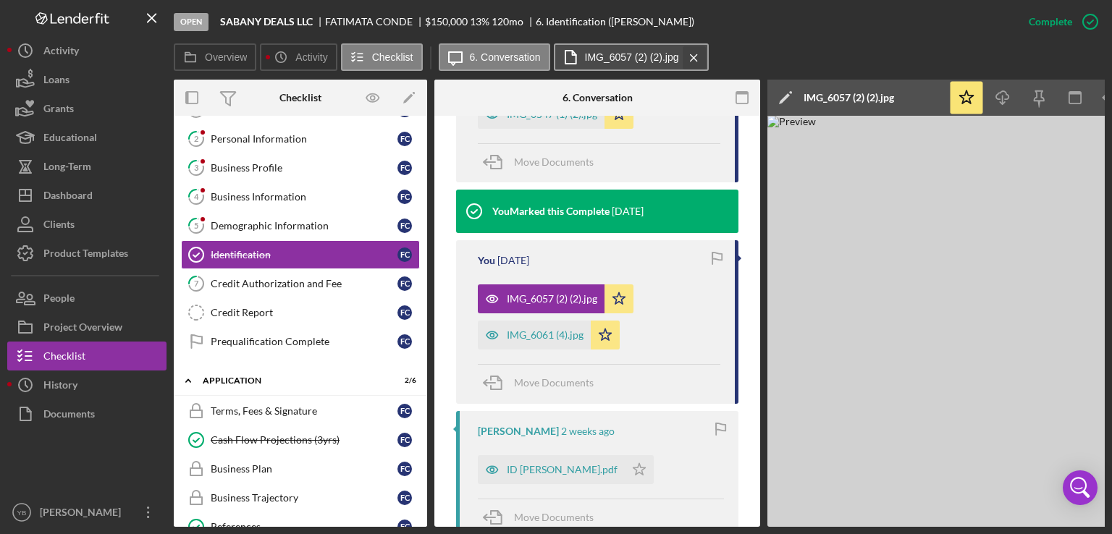
click at [689, 55] on icon "Icon/Menu Close" at bounding box center [693, 58] width 25 height 36
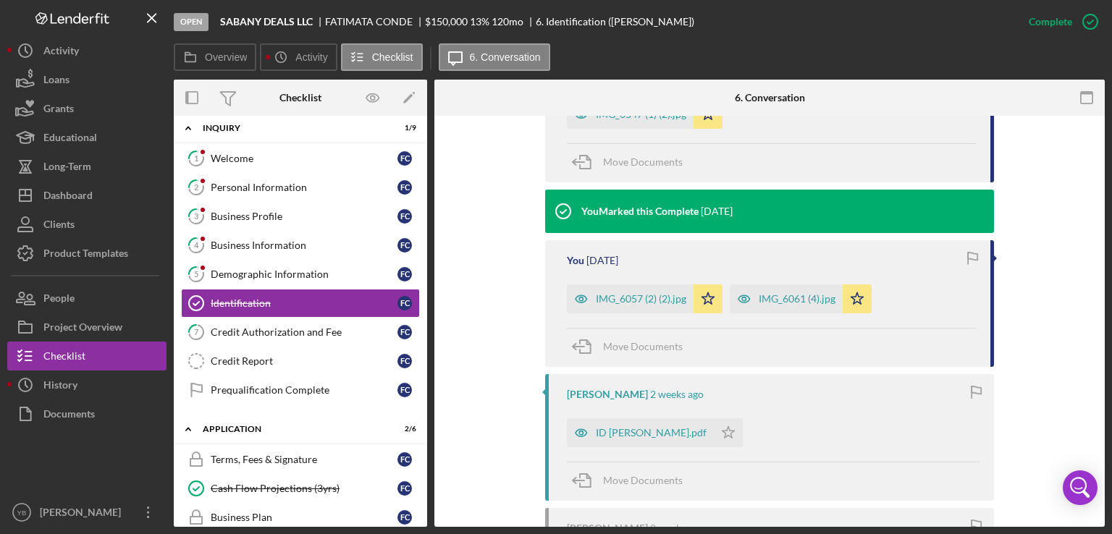
scroll to position [0, 0]
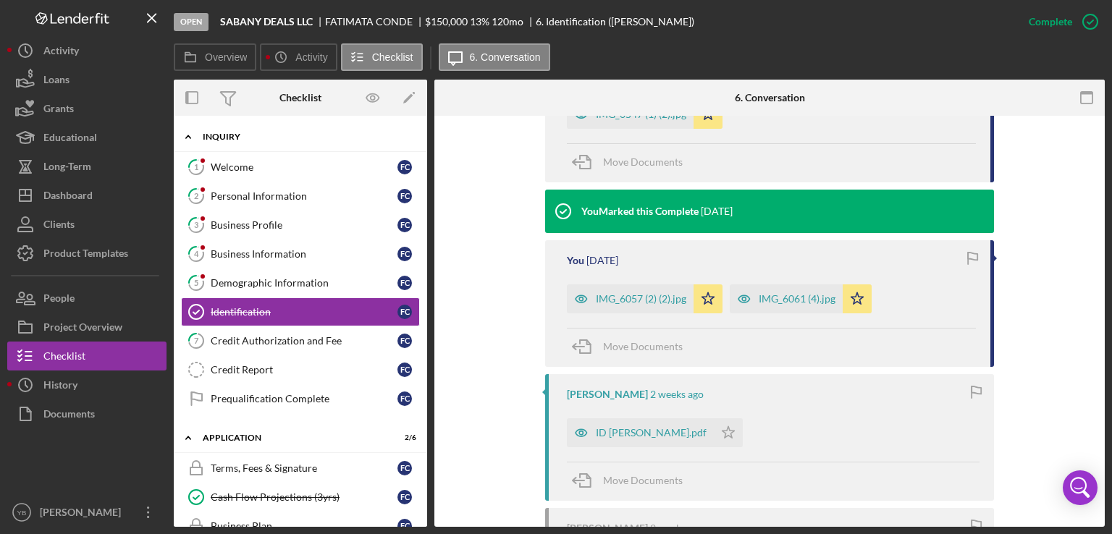
click at [246, 135] on div "Inquiry" at bounding box center [306, 137] width 206 height 9
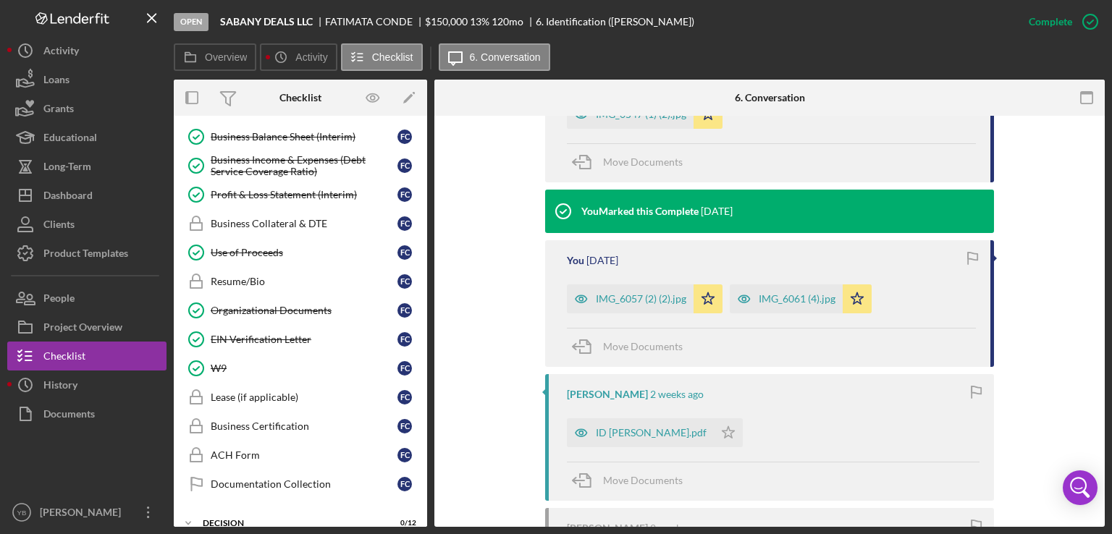
scroll to position [400, 0]
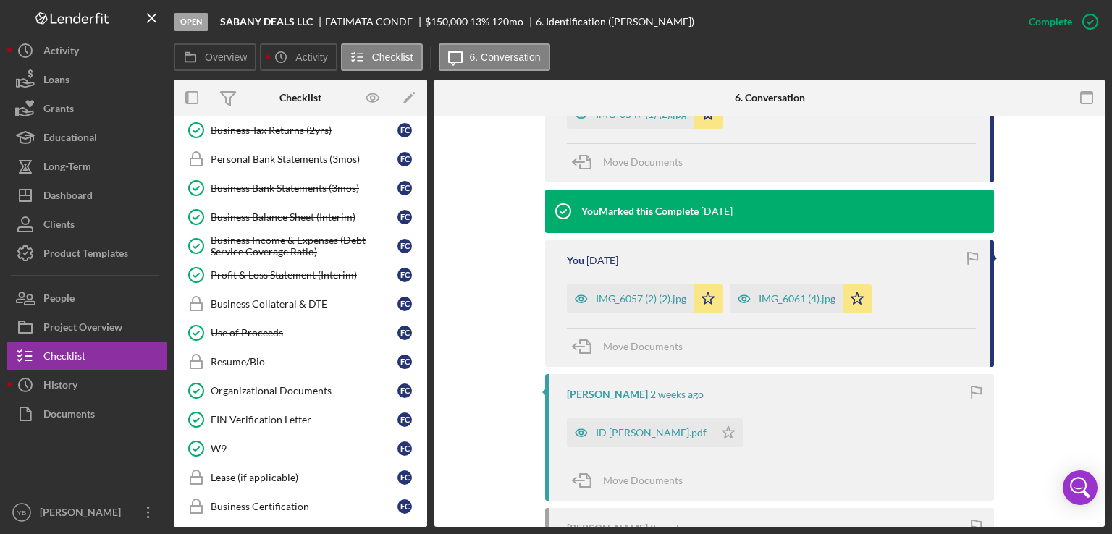
drag, startPoint x: 428, startPoint y: 435, endPoint x: 426, endPoint y: 413, distance: 22.5
click at [426, 413] on div "Overview Internal Workflow Stage Open Icon/Dropdown Arrow Archive (can unarchiv…" at bounding box center [639, 303] width 931 height 447
